Goal: Task Accomplishment & Management: Manage account settings

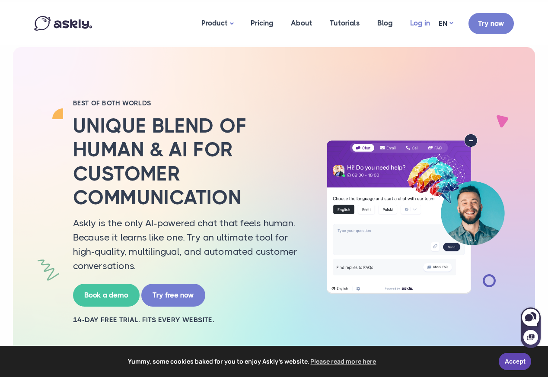
click at [412, 23] on link "Log in" at bounding box center [419, 23] width 37 height 42
click at [415, 20] on link "Log in" at bounding box center [419, 23] width 37 height 42
click at [426, 22] on link "Log in" at bounding box center [419, 23] width 37 height 42
